Goal: Check status: Check status

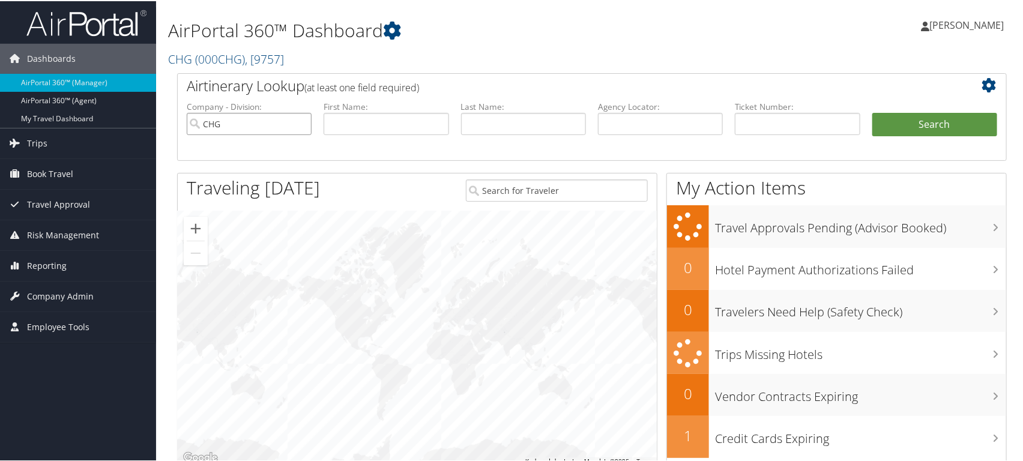
click at [301, 124] on input "CHG" at bounding box center [249, 123] width 125 height 22
click at [357, 124] on input "text" at bounding box center [385, 123] width 125 height 22
type input "TR"
click at [532, 122] on input "text" at bounding box center [523, 123] width 125 height 22
type input "[PERSON_NAME]"
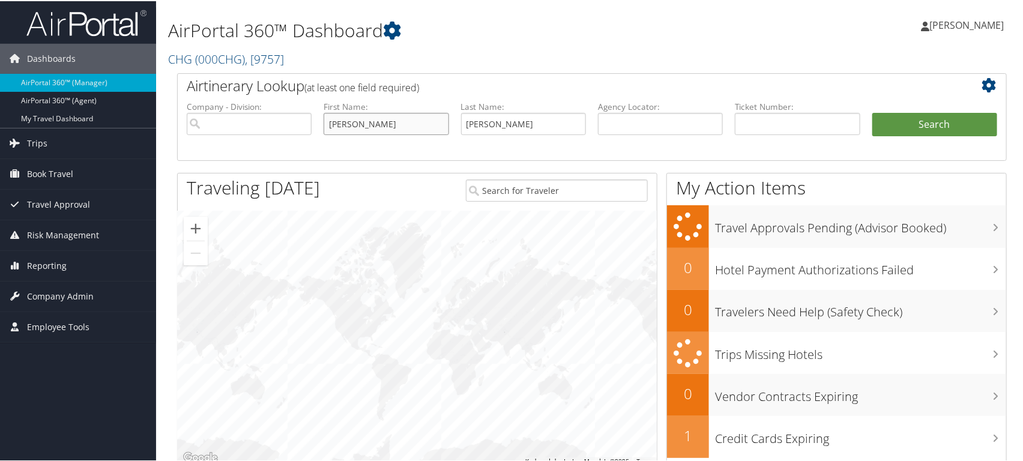
type input "[PERSON_NAME]"
click at [872, 112] on button "Search" at bounding box center [934, 124] width 125 height 24
